Goal: Find specific page/section: Find specific page/section

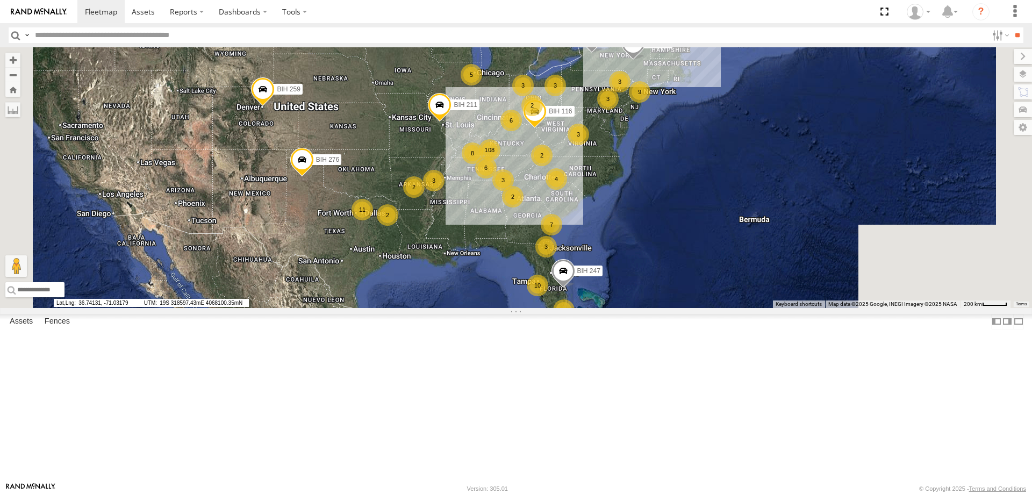
drag, startPoint x: 874, startPoint y: 237, endPoint x: 807, endPoint y: 242, distance: 67.9
click at [807, 242] on div "3 3 108 10 3 3 4 2 2 9 2 3 3 BIH 276 8 6 3 3 11 4 7 BIH 259 BIH 261 2 5 2 BIH 2…" at bounding box center [516, 177] width 1032 height 261
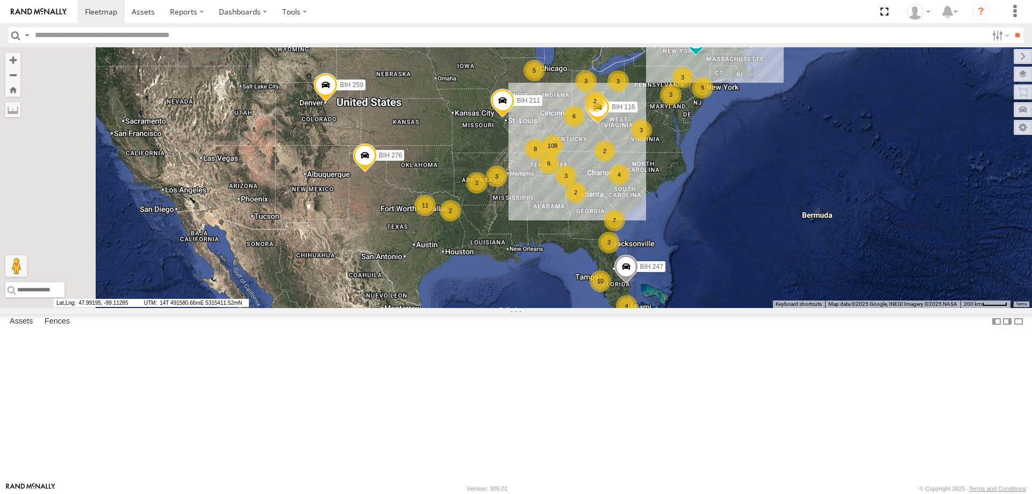
click at [555, 15] on section at bounding box center [553, 11] width 952 height 23
click at [513, 13] on section at bounding box center [553, 11] width 952 height 23
click at [493, 13] on section at bounding box center [553, 11] width 952 height 23
click at [479, 12] on section at bounding box center [553, 11] width 952 height 23
click at [575, 21] on section at bounding box center [553, 11] width 952 height 23
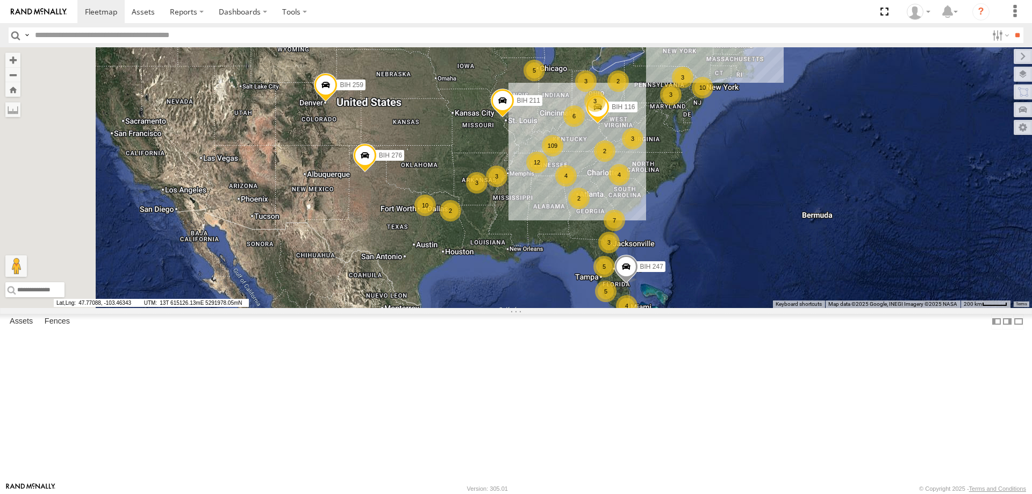
click at [541, 9] on section at bounding box center [553, 11] width 952 height 23
click at [537, 11] on section at bounding box center [553, 11] width 952 height 23
click at [509, 6] on section at bounding box center [553, 11] width 952 height 23
click at [535, 10] on section at bounding box center [553, 11] width 952 height 23
click at [451, 11] on section at bounding box center [553, 11] width 952 height 23
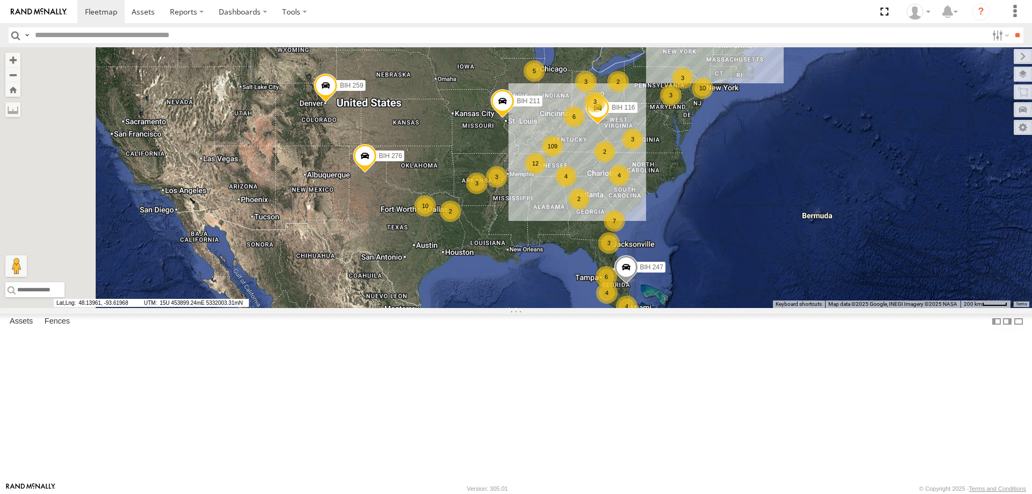
click at [544, 18] on section at bounding box center [553, 11] width 952 height 23
click at [501, 17] on section at bounding box center [553, 11] width 952 height 23
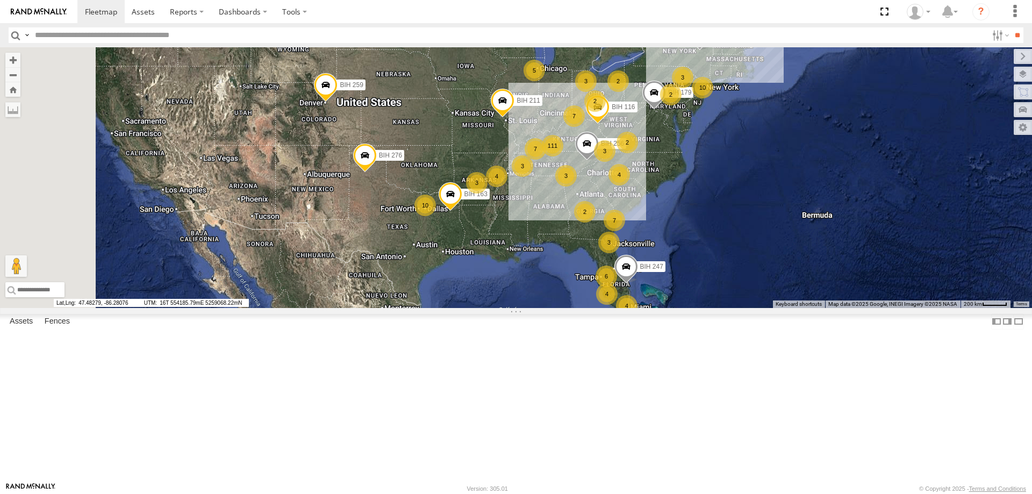
click at [666, 10] on section at bounding box center [553, 11] width 952 height 23
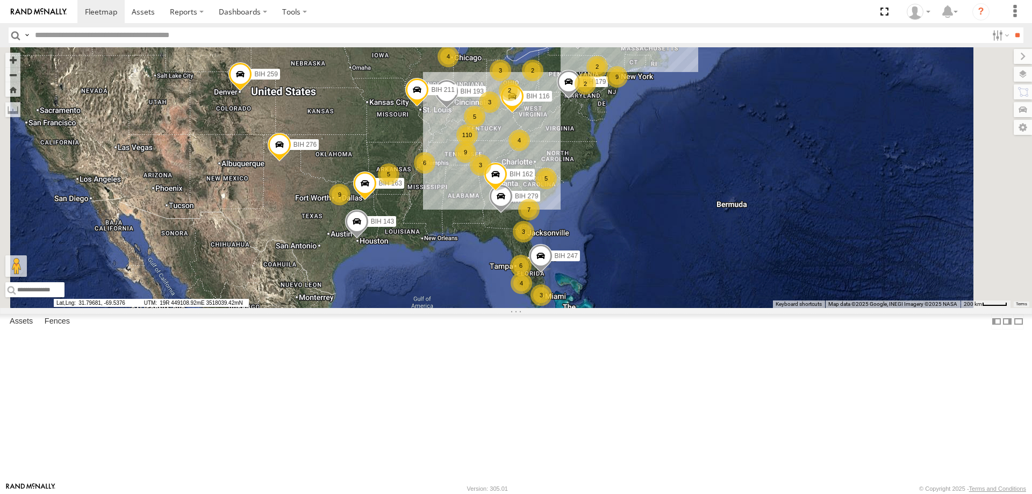
drag, startPoint x: 893, startPoint y: 309, endPoint x: 806, endPoint y: 299, distance: 87.7
click at [806, 299] on div "3 2 110 4 2 BIH 143 5 6 BIH 163 BIH 279 9 4 3 3 BIH 276 3 6 2 5 9 7 BIH 162 5 B…" at bounding box center [516, 177] width 1032 height 261
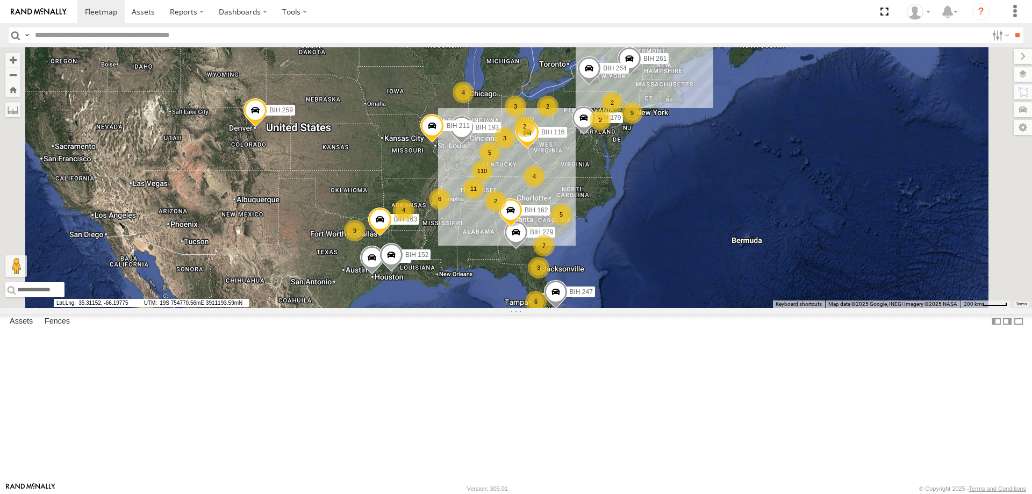
drag, startPoint x: 934, startPoint y: 257, endPoint x: 862, endPoint y: 283, distance: 76.5
click at [862, 283] on div "3 2 110 4 2 BIH 143 5 6 BIH 163 BIH 279 9 4 2 3 3 6 2 5 9 7 BIH 162 4 BIH 259 B…" at bounding box center [516, 177] width 1032 height 261
click at [563, 18] on section at bounding box center [553, 11] width 952 height 23
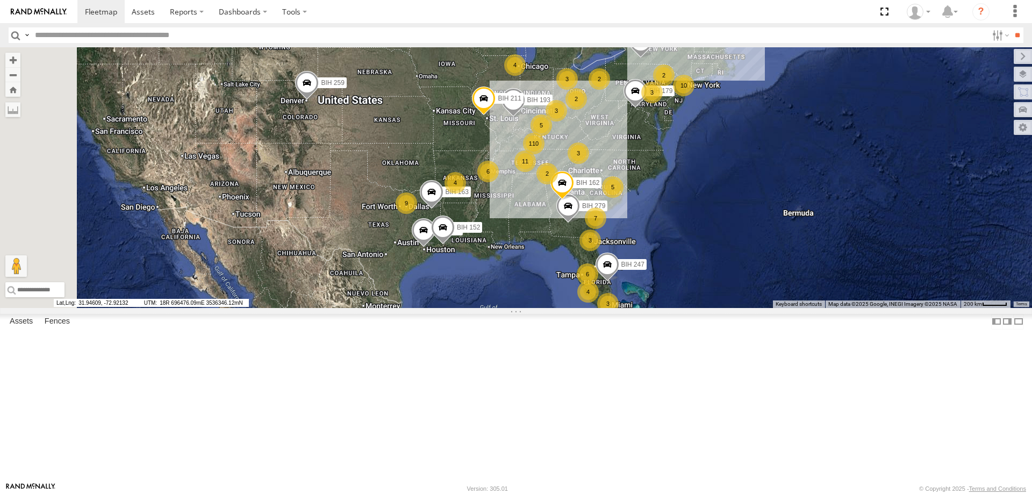
drag, startPoint x: 852, startPoint y: 307, endPoint x: 831, endPoint y: 307, distance: 21.0
click at [831, 307] on div "3 2 110 4 2 BIH 143 5 6 BIH 163 BIH 279 10 3 2 3 3 3 6 5 9 7 BIH 162 4 BIH 259 …" at bounding box center [516, 177] width 1032 height 261
